Goal: Task Accomplishment & Management: Use online tool/utility

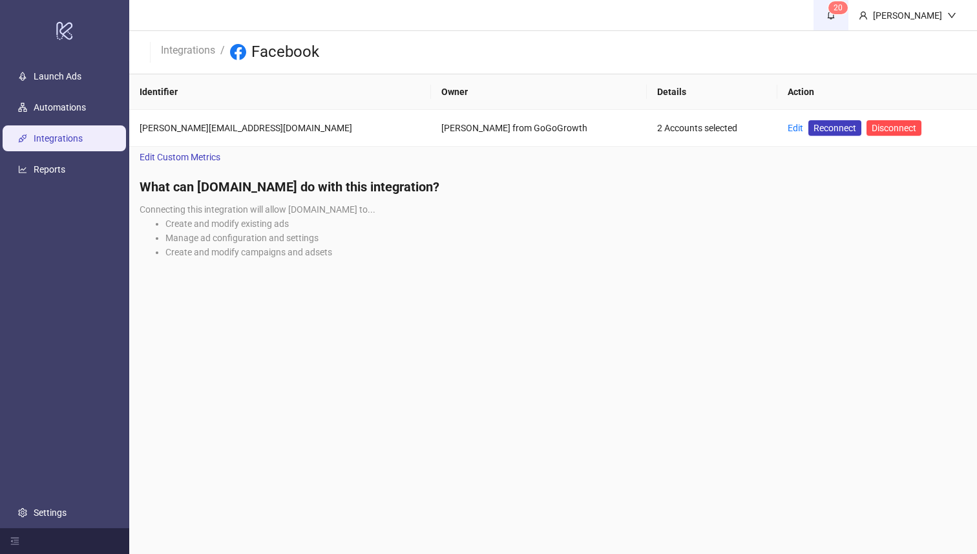
click at [835, 10] on icon "bell" at bounding box center [830, 14] width 9 height 9
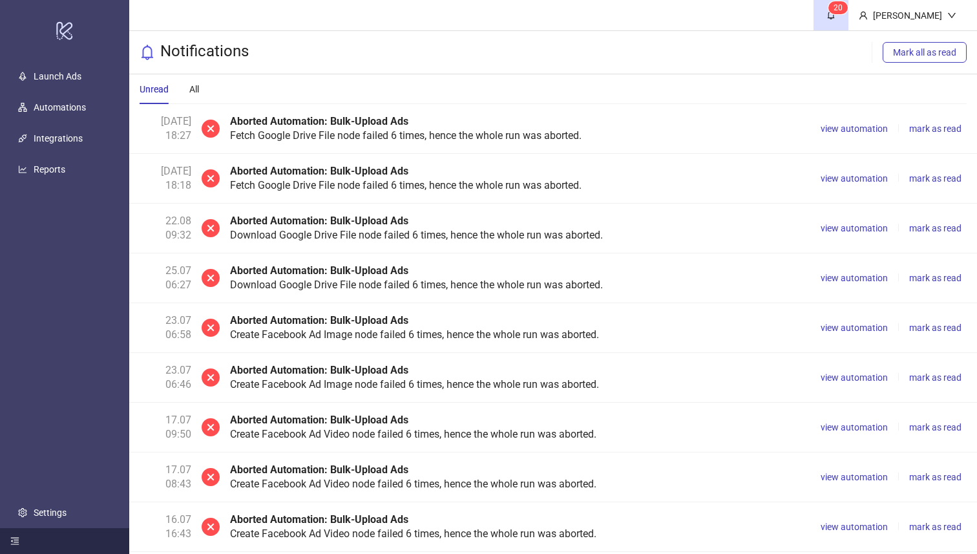
click at [11, 541] on icon "menu-fold" at bounding box center [15, 540] width 8 height 7
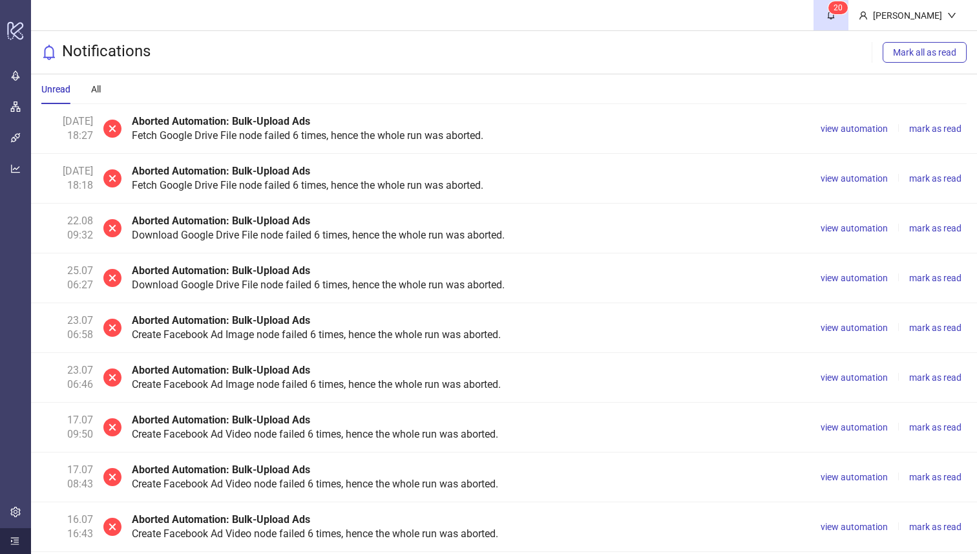
click at [11, 541] on icon "menu-unfold" at bounding box center [15, 540] width 8 height 7
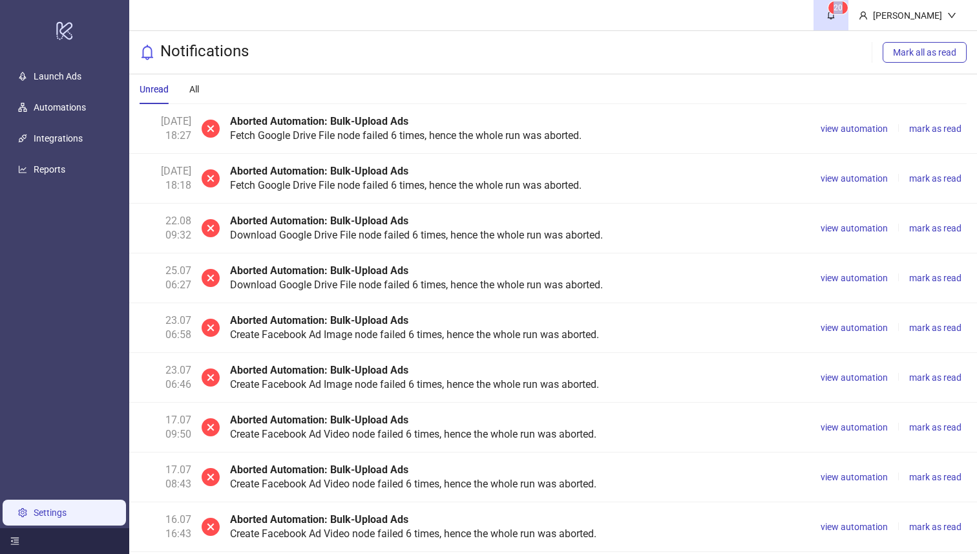
click at [34, 517] on link "Settings" at bounding box center [50, 512] width 33 height 10
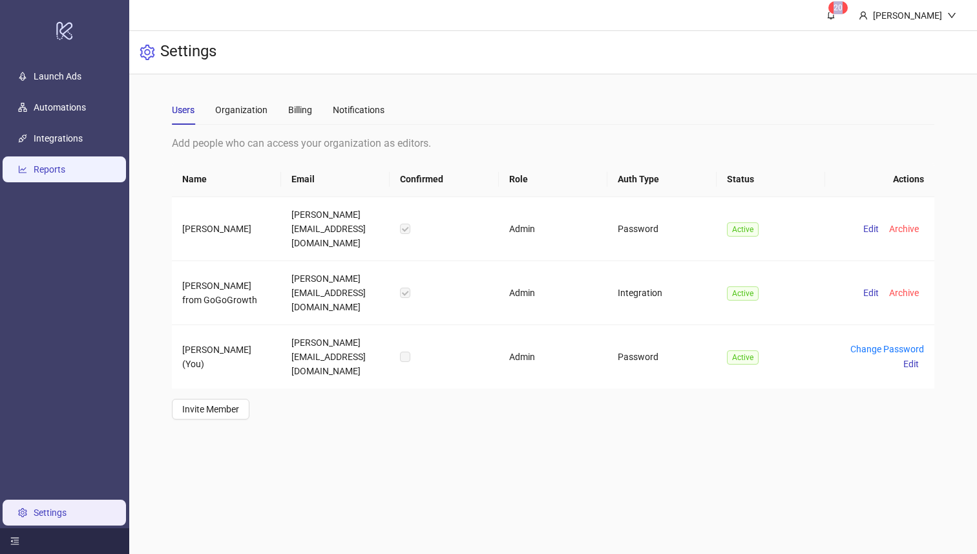
click at [65, 172] on link "Reports" at bounding box center [50, 170] width 32 height 10
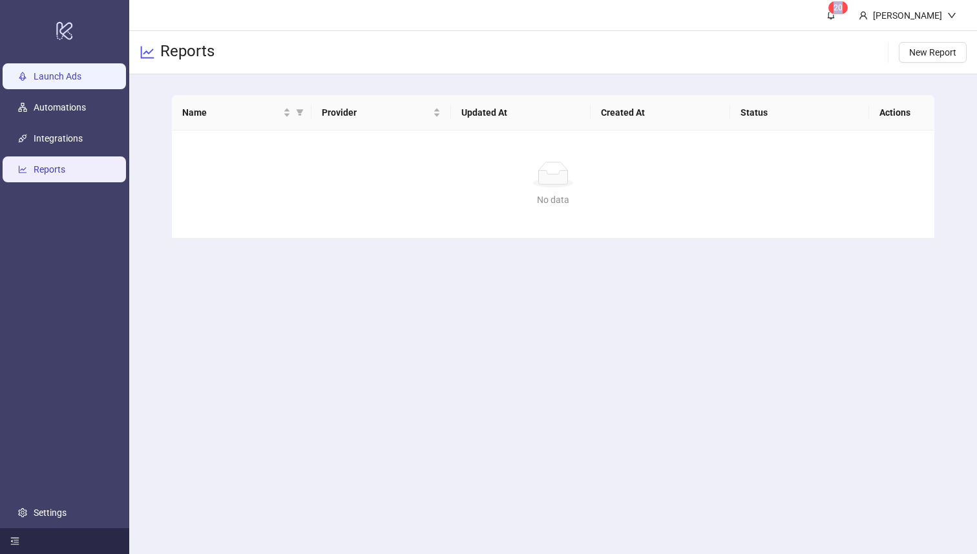
click at [80, 78] on link "Launch Ads" at bounding box center [58, 77] width 48 height 10
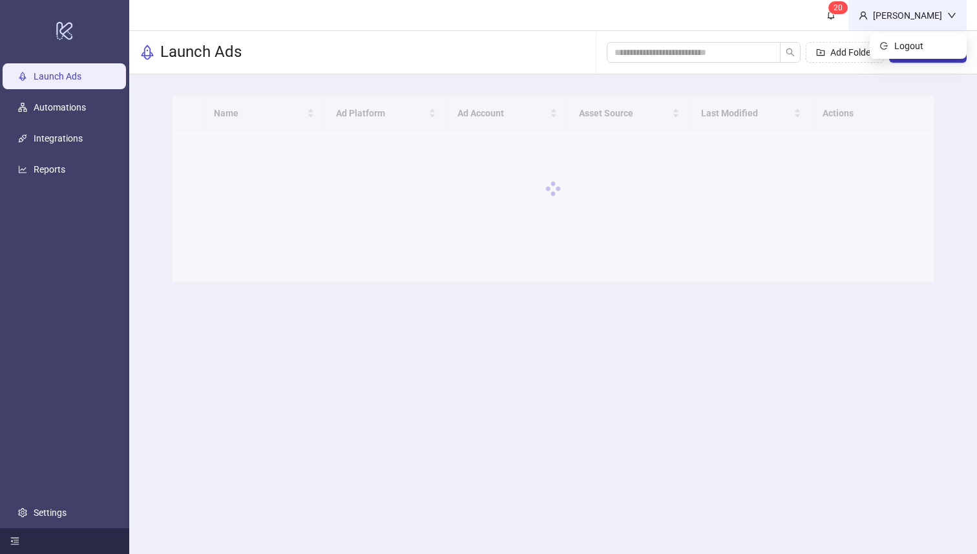
click at [946, 11] on div "Kasper Nilsson" at bounding box center [906, 15] width 79 height 14
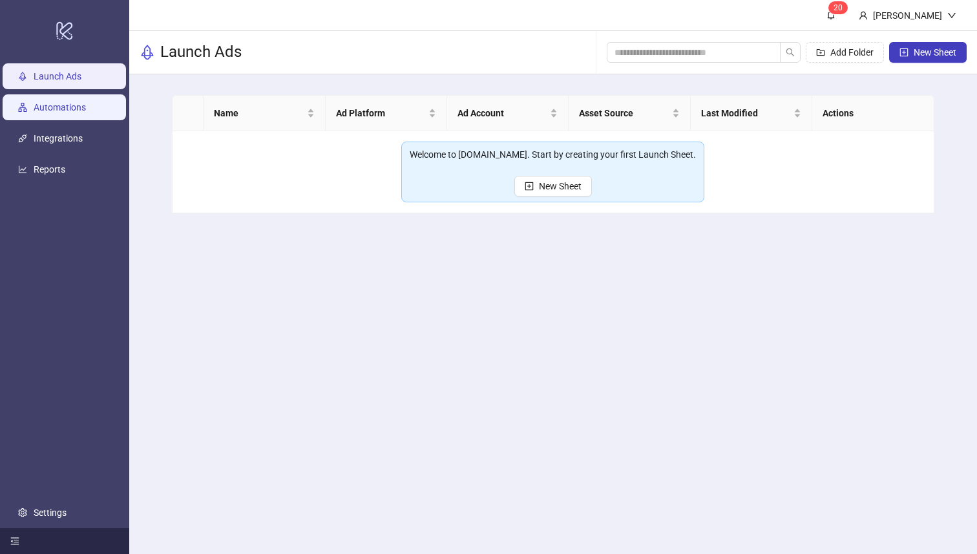
click at [58, 103] on link "Automations" at bounding box center [60, 108] width 52 height 10
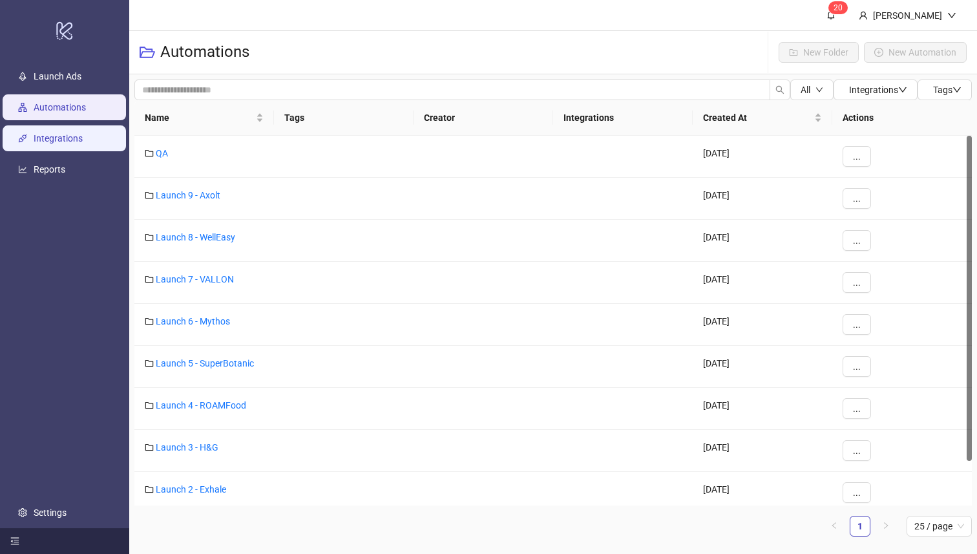
click at [56, 134] on link "Integrations" at bounding box center [58, 139] width 49 height 10
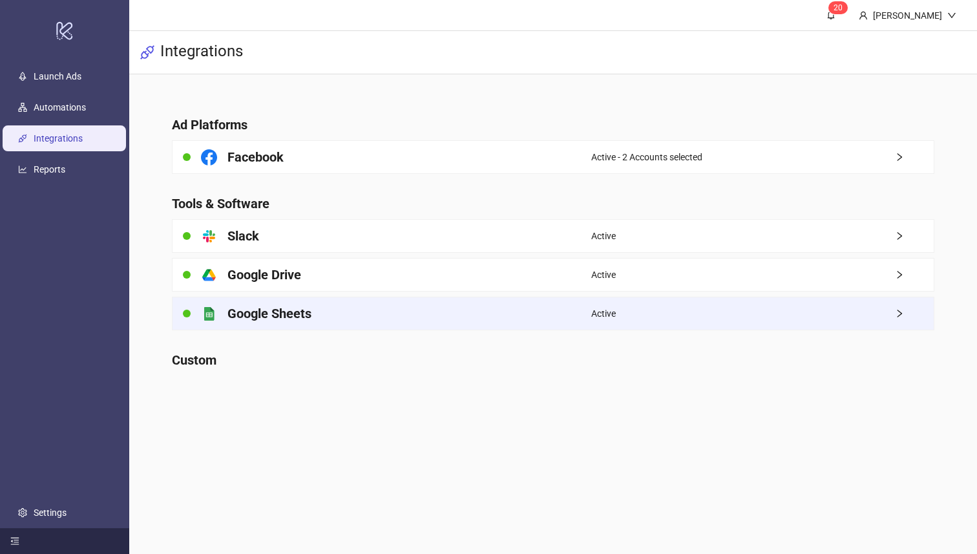
click at [317, 325] on div "platform/google_sheets Google Sheets" at bounding box center [381, 313] width 418 height 32
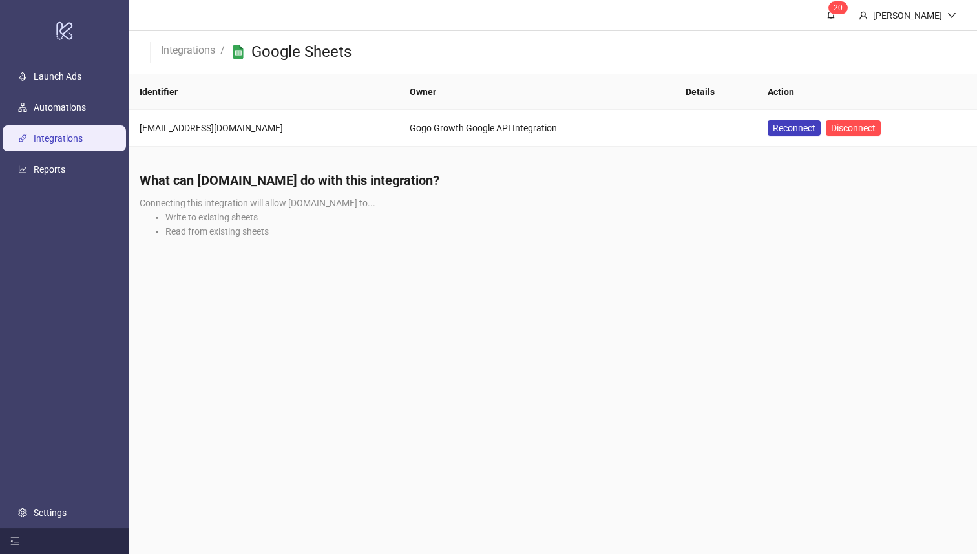
click at [65, 136] on link "Integrations" at bounding box center [58, 139] width 49 height 10
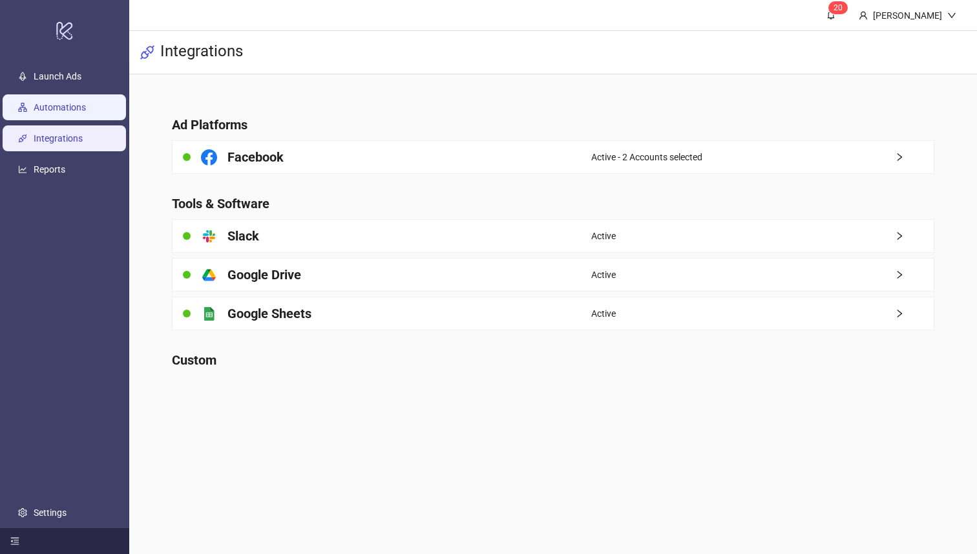
click at [77, 110] on link "Automations" at bounding box center [60, 108] width 52 height 10
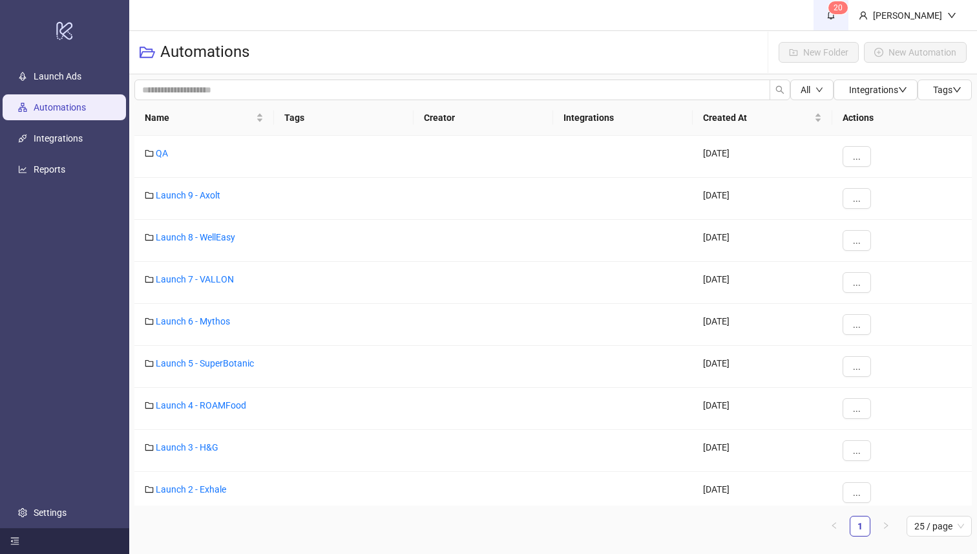
click at [842, 14] on span "0" at bounding box center [840, 7] width 5 height 13
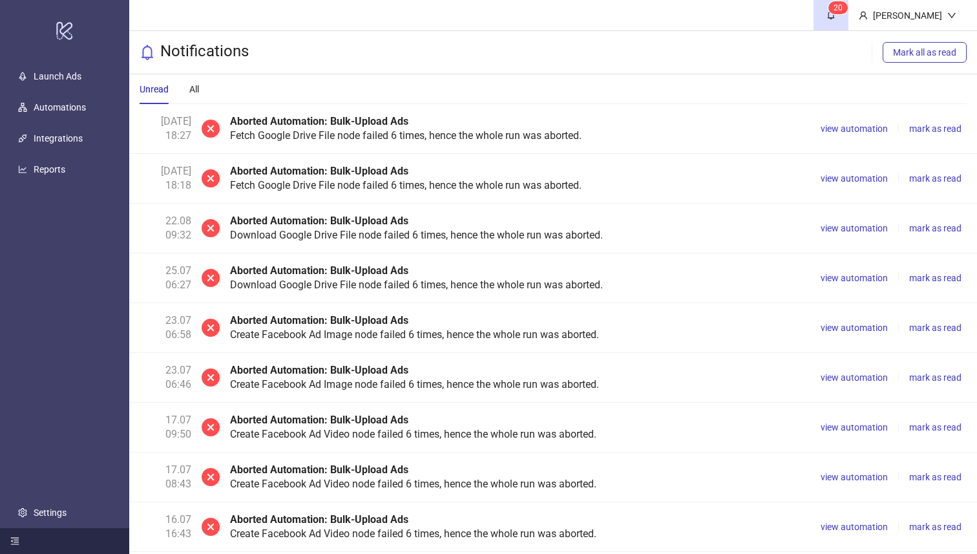
click at [199, 130] on div "Yesterday 18:27 Aborted Automation: Bulk-Upload Ads Fetch Google Drive File nod…" at bounding box center [552, 129] width 847 height 50
click at [471, 139] on div "Aborted Automation: Bulk-Upload Ads Fetch Google Drive File node failed 6 times…" at bounding box center [517, 128] width 575 height 28
click at [553, 138] on div "Aborted Automation: Bulk-Upload Ads Fetch Google Drive File node failed 6 times…" at bounding box center [517, 128] width 575 height 28
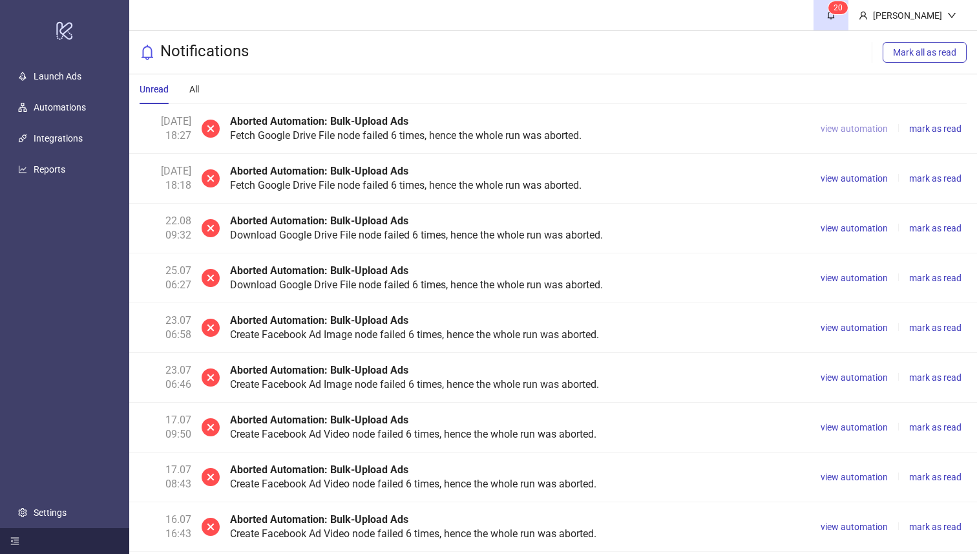
click at [855, 127] on span "view automation" at bounding box center [853, 128] width 67 height 10
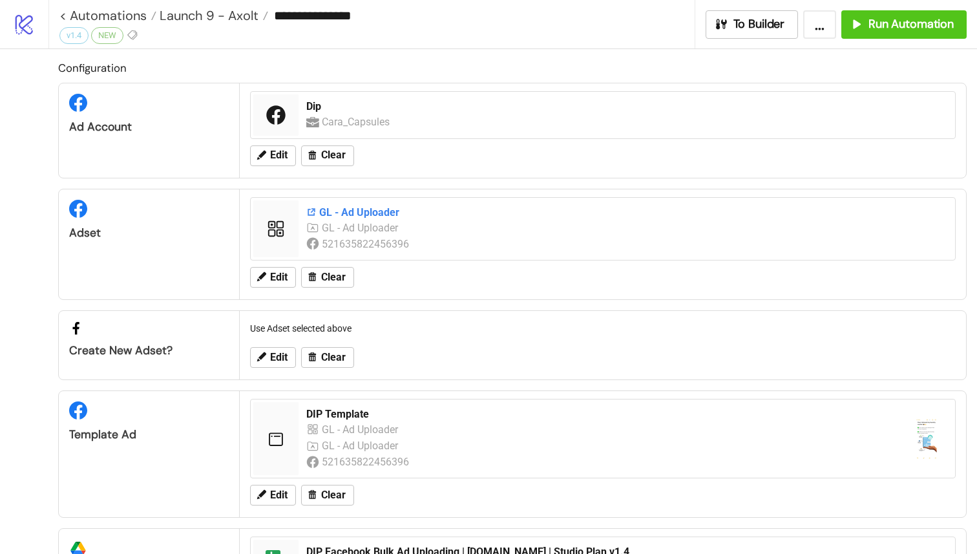
scroll to position [210, 0]
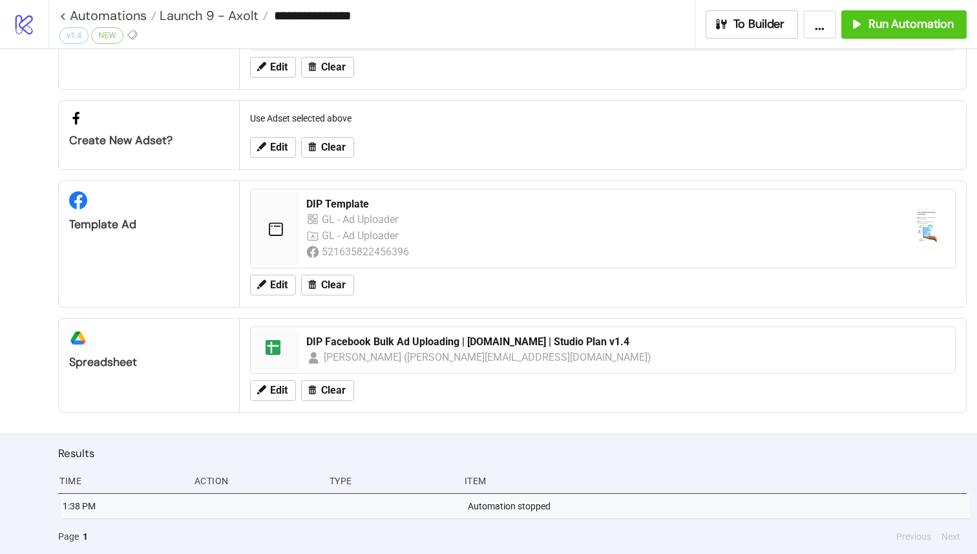
click at [822, 29] on button "..." at bounding box center [819, 24] width 33 height 28
